Goal: Task Accomplishment & Management: Complete application form

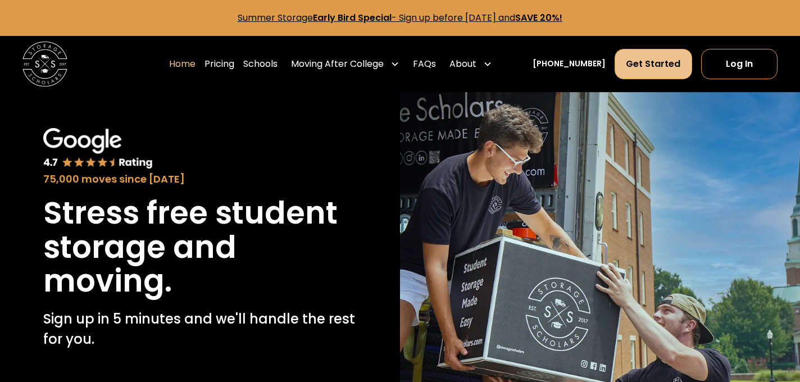
click at [647, 57] on link "Get Started" at bounding box center [654, 64] width 78 height 30
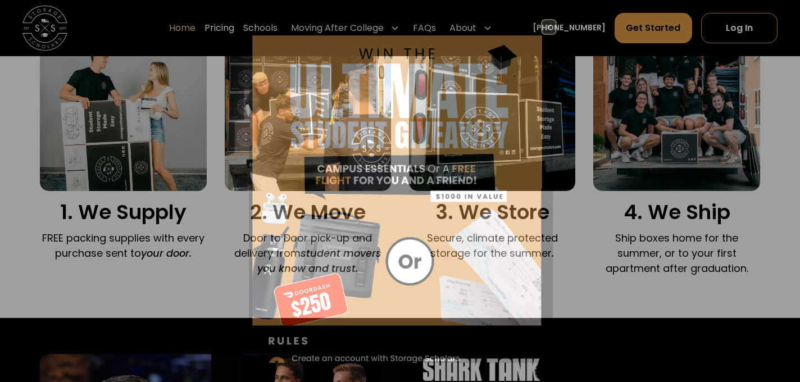
scroll to position [809, 0]
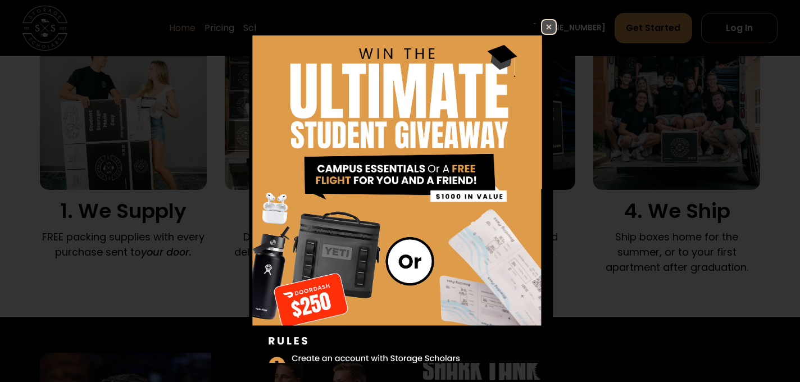
click at [546, 22] on img at bounding box center [548, 26] width 13 height 13
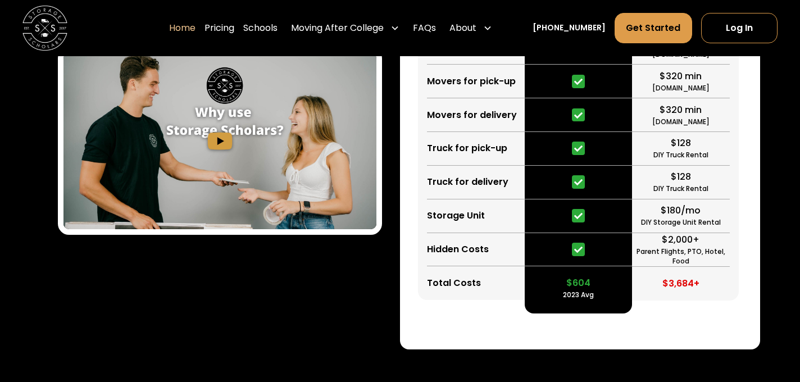
scroll to position [2583, 0]
